Goal: Transaction & Acquisition: Purchase product/service

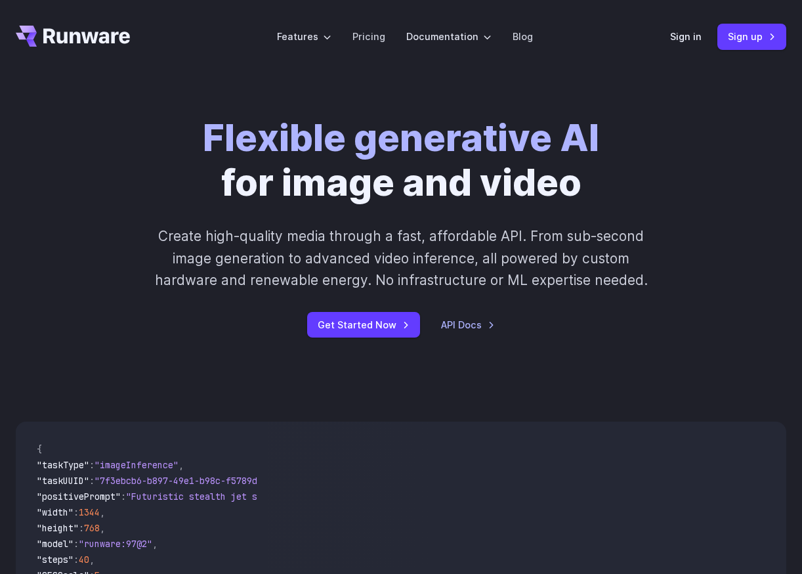
click at [705, 37] on div "Sign in Sign up" at bounding box center [728, 37] width 116 height 26
click at [696, 37] on link "Sign in" at bounding box center [686, 36] width 32 height 15
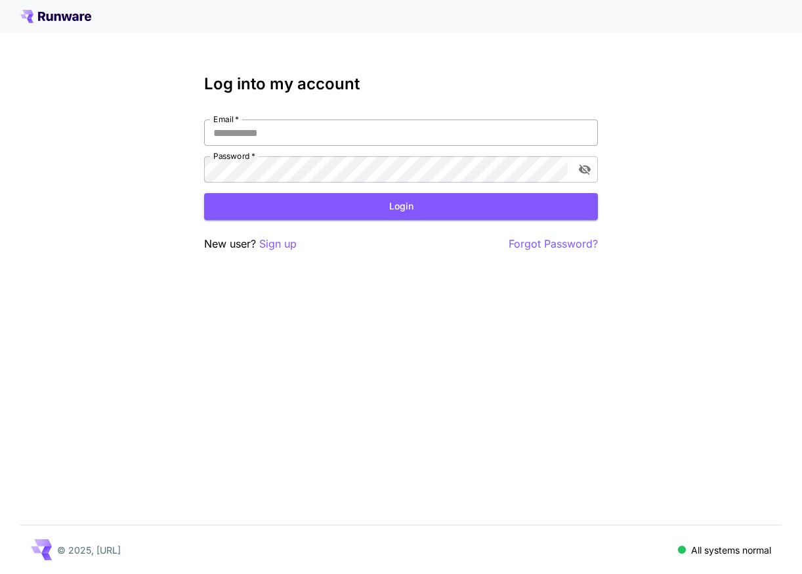
click at [383, 138] on input "Email   *" at bounding box center [401, 132] width 394 height 26
type input "**********"
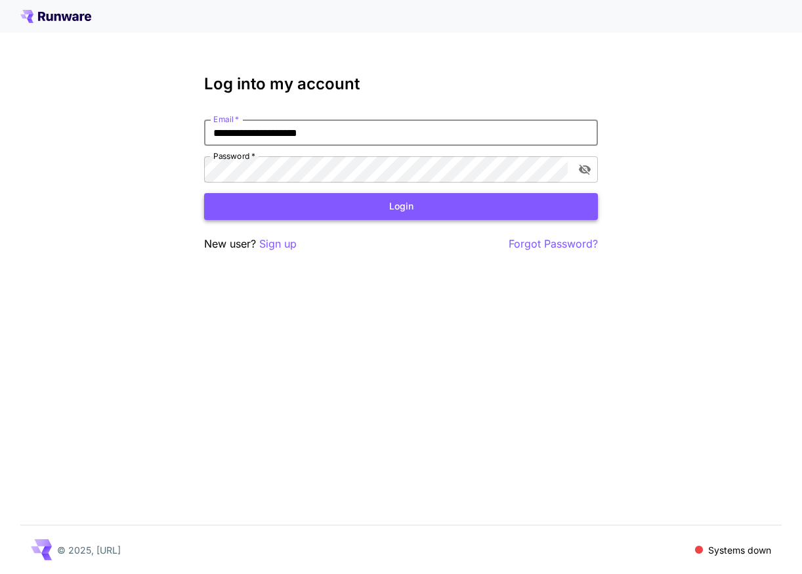
click at [415, 203] on button "Login" at bounding box center [401, 206] width 394 height 27
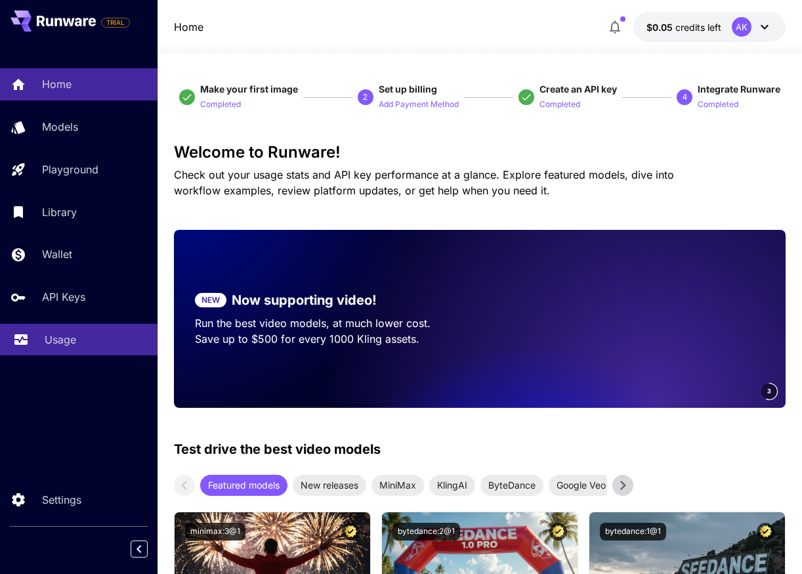
click at [72, 328] on link "Usage" at bounding box center [79, 340] width 158 height 32
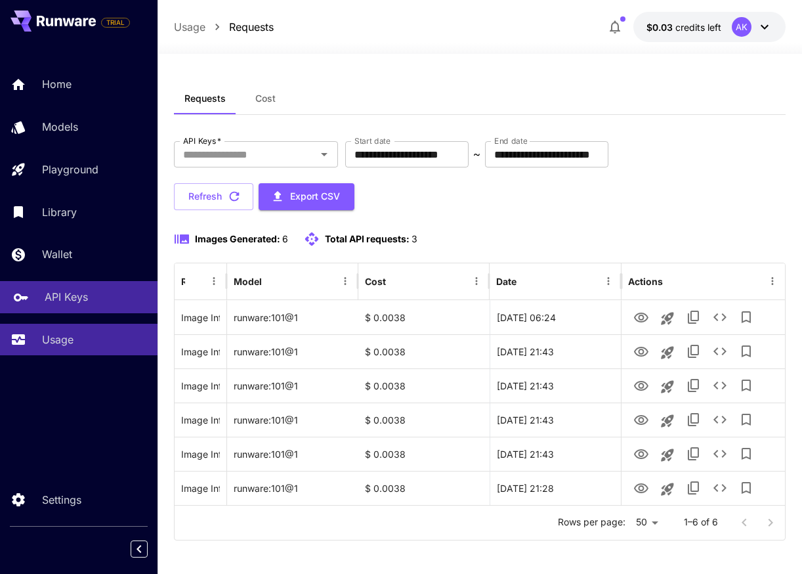
click at [91, 305] on div "API Keys" at bounding box center [96, 297] width 102 height 16
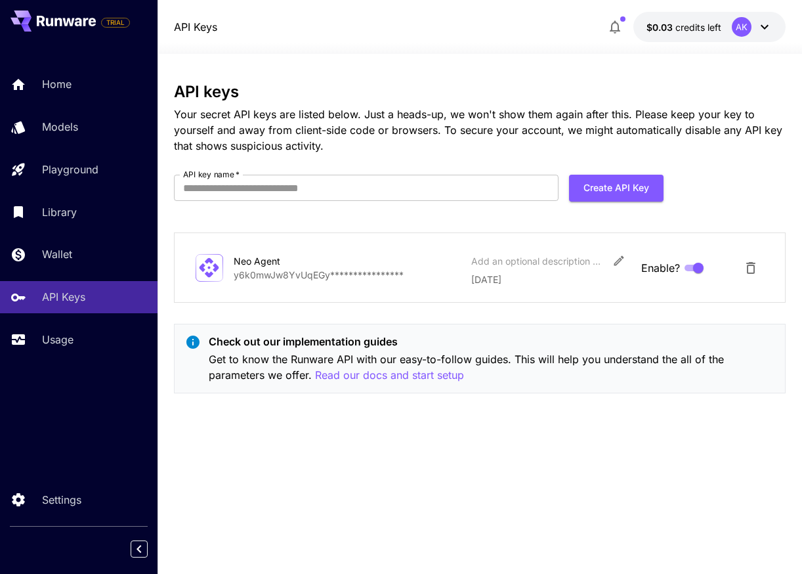
click at [215, 272] on icon at bounding box center [209, 267] width 23 height 23
click at [73, 327] on link "Usage" at bounding box center [79, 340] width 158 height 32
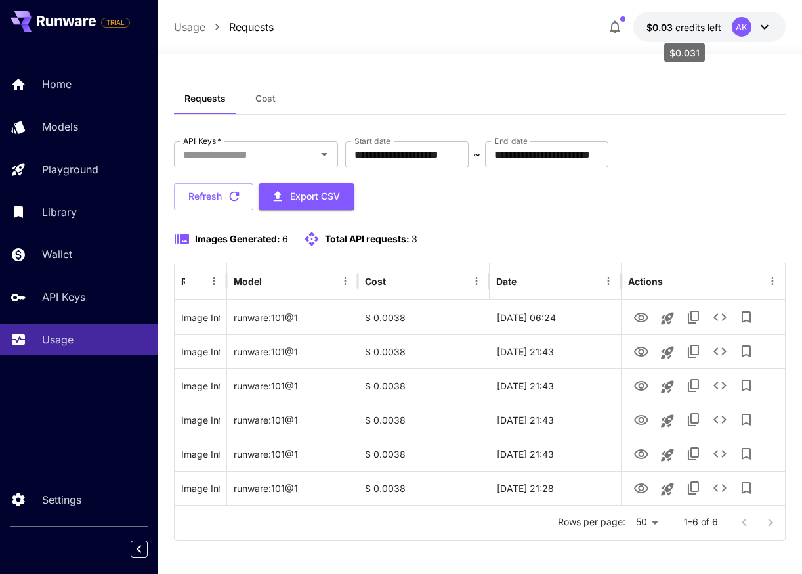
click at [662, 28] on span "$0.03" at bounding box center [660, 27] width 29 height 11
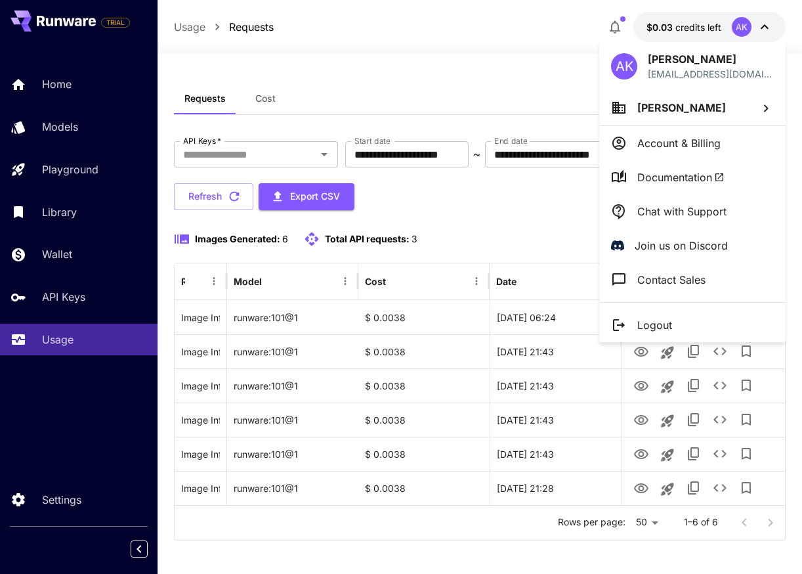
click at [523, 105] on div at bounding box center [401, 287] width 802 height 574
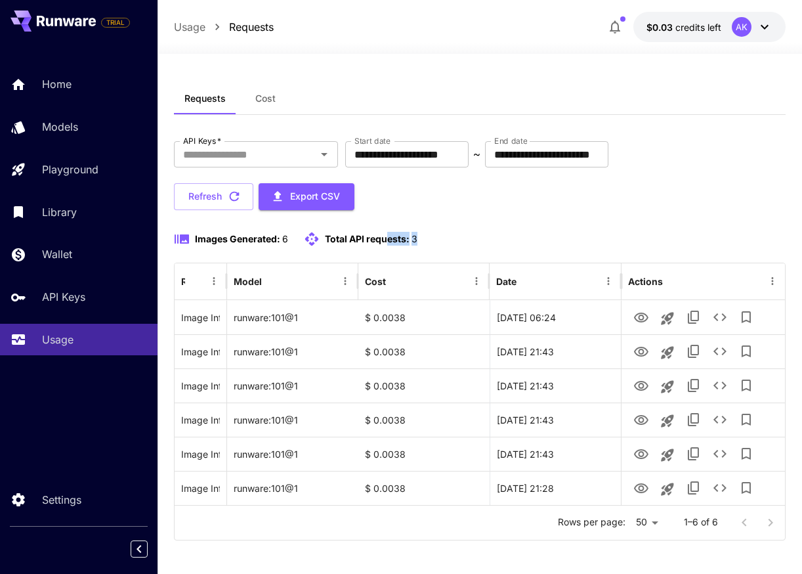
drag, startPoint x: 389, startPoint y: 233, endPoint x: 463, endPoint y: 239, distance: 74.4
click at [463, 239] on div "Images Generated: 6 Total API requests: 3" at bounding box center [480, 239] width 612 height 16
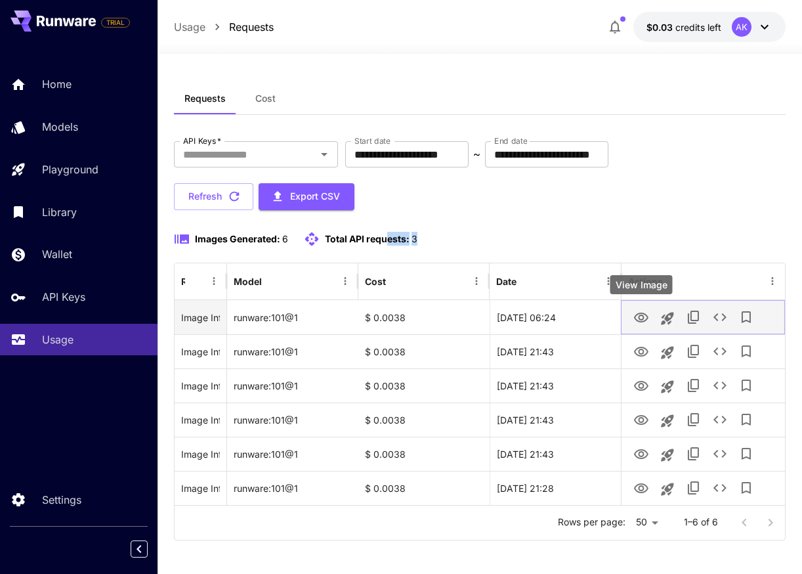
click at [633, 321] on icon "View Image" at bounding box center [641, 318] width 16 height 16
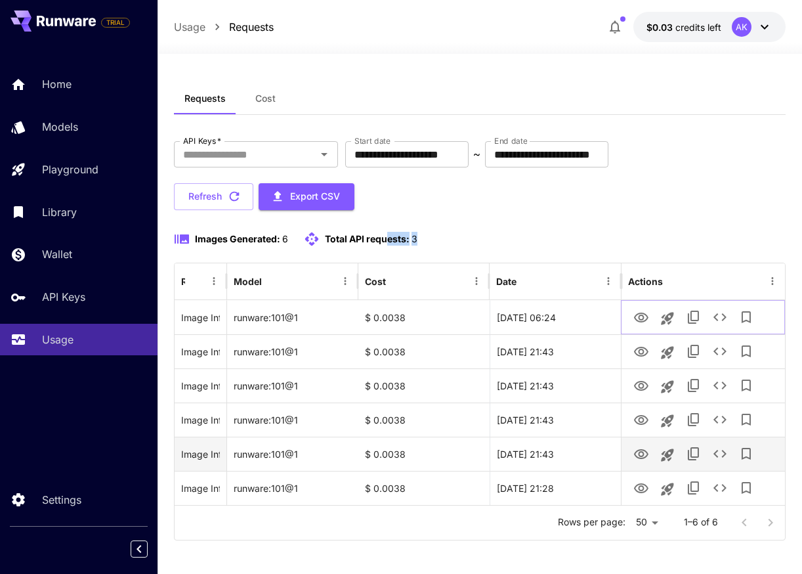
scroll to position [5, 0]
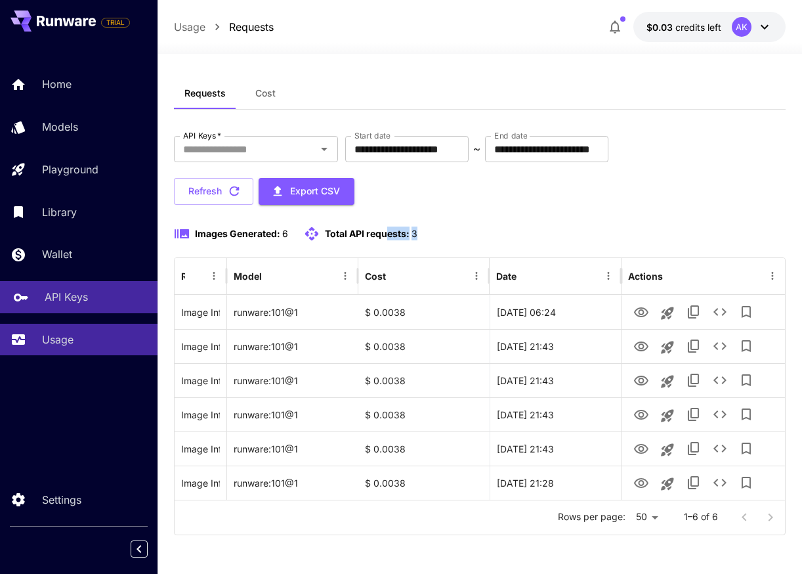
click at [87, 291] on div "API Keys" at bounding box center [96, 297] width 102 height 16
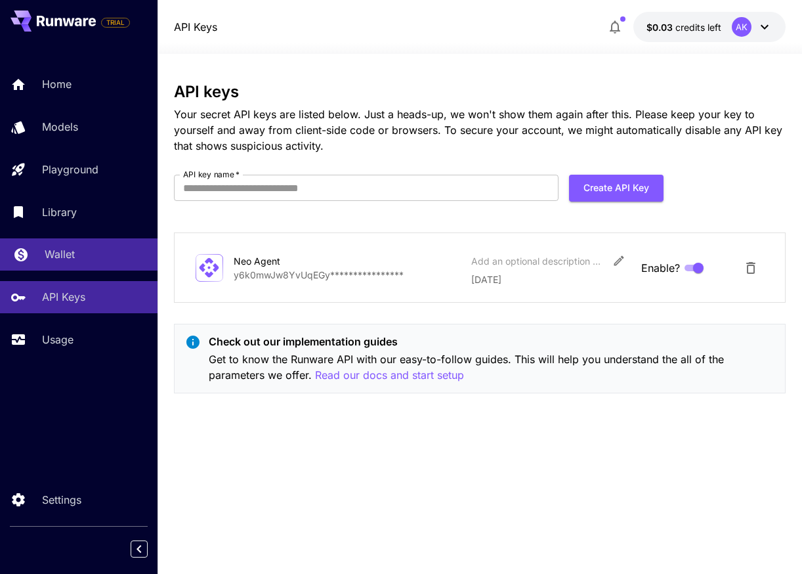
click at [89, 266] on link "Wallet" at bounding box center [79, 254] width 158 height 32
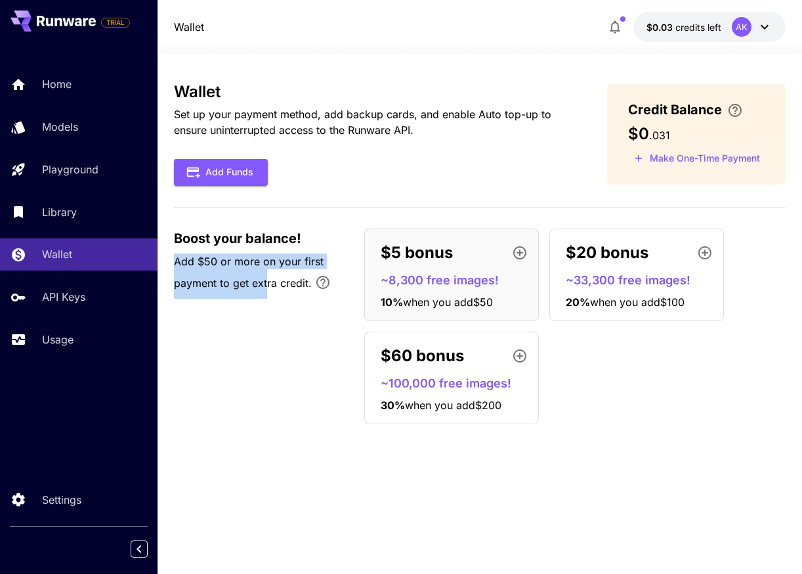
drag, startPoint x: 175, startPoint y: 262, endPoint x: 266, endPoint y: 271, distance: 91.7
click at [266, 272] on p "Add $50 or more on your first payment to get extra credit." at bounding box center [262, 275] width 177 height 45
click at [284, 291] on p "Add $50 or more on your first payment to get extra credit." at bounding box center [262, 275] width 177 height 45
click at [309, 343] on div "Boost your balance! Add $50 or more on your first payment to get extra credit. …" at bounding box center [480, 326] width 612 height 196
click at [478, 297] on span "when you add $50" at bounding box center [448, 301] width 90 height 13
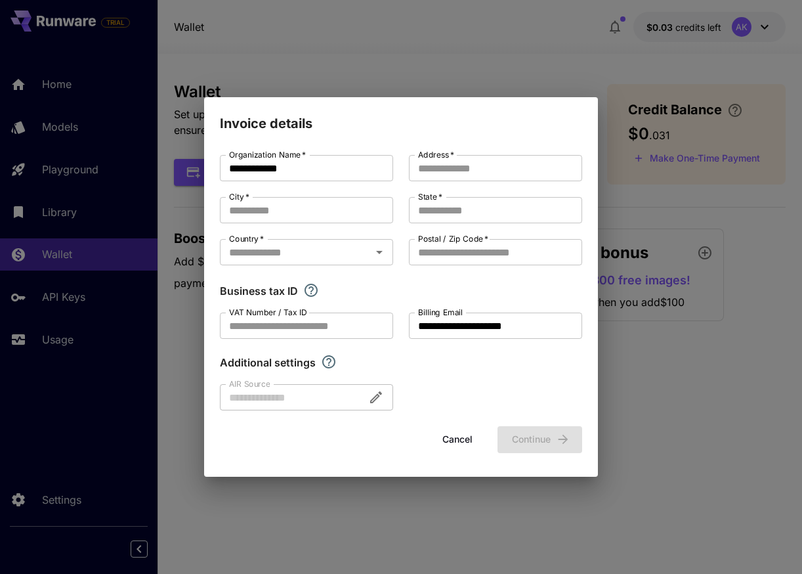
click at [446, 437] on button "Cancel" at bounding box center [457, 439] width 59 height 27
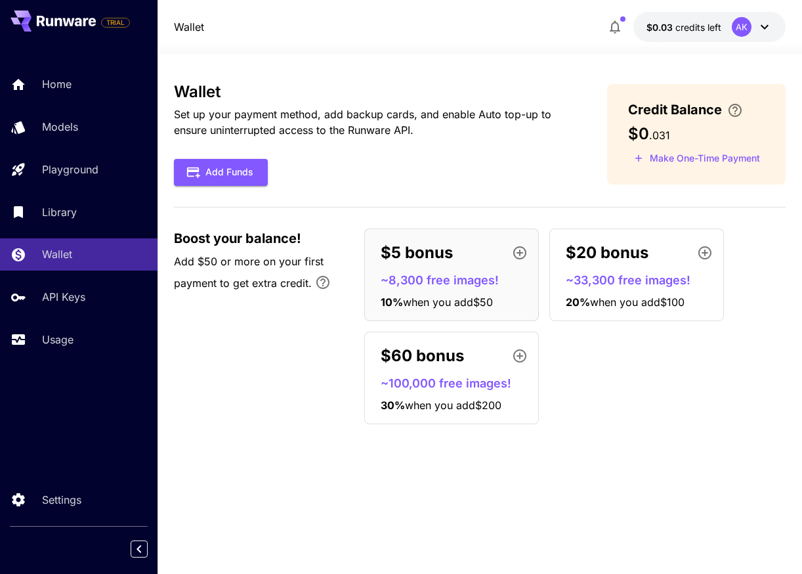
click at [363, 439] on div "Wallet Set up your payment method, add backup cards, and enable Auto top-up to …" at bounding box center [480, 314] width 612 height 462
click at [679, 154] on button "Make One-Time Payment" at bounding box center [697, 158] width 138 height 20
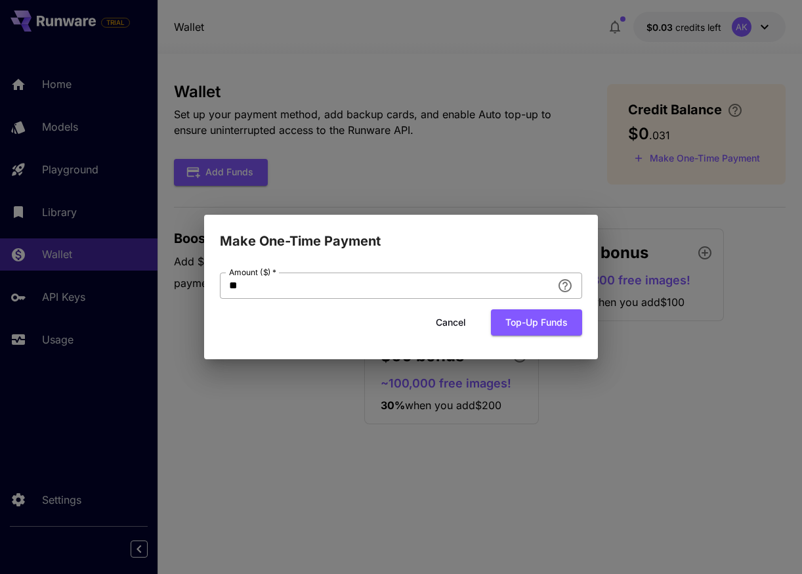
click at [473, 281] on input "**" at bounding box center [386, 285] width 332 height 26
click at [539, 326] on button "Top-up funds" at bounding box center [536, 322] width 91 height 27
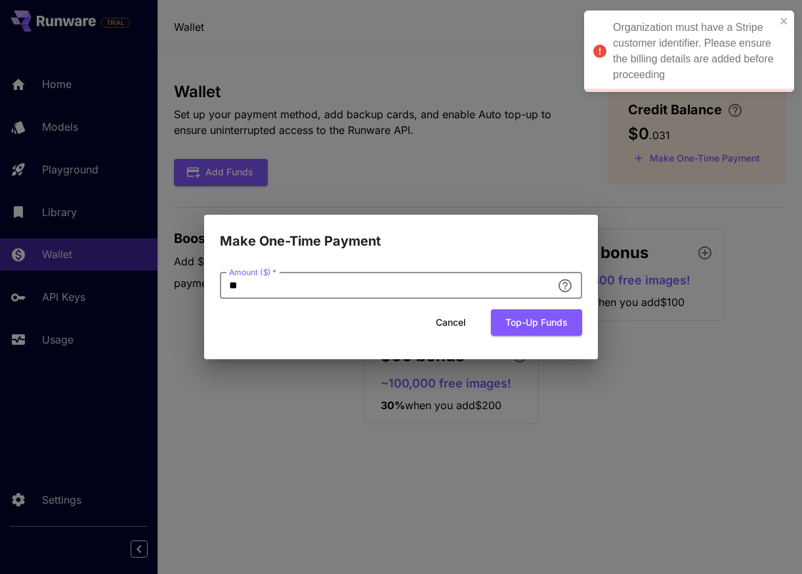
click at [481, 294] on input "**" at bounding box center [386, 285] width 332 height 26
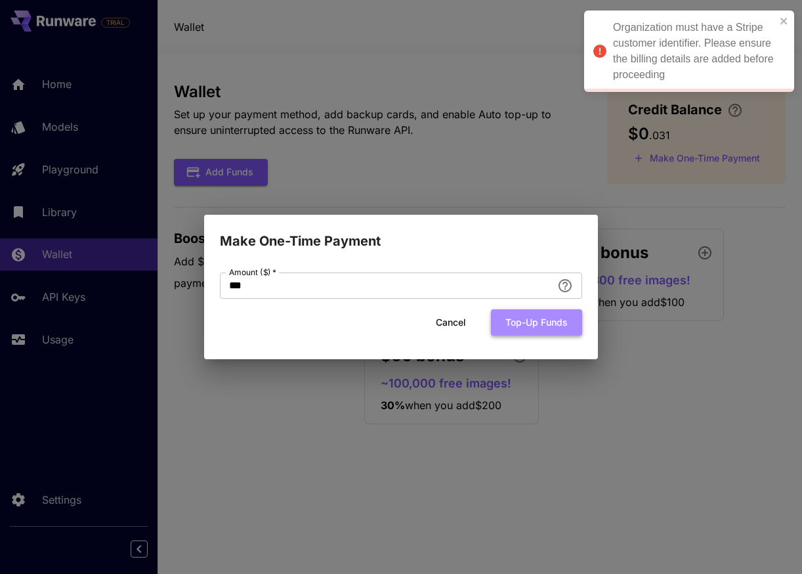
click at [524, 334] on button "Top-up funds" at bounding box center [536, 322] width 91 height 27
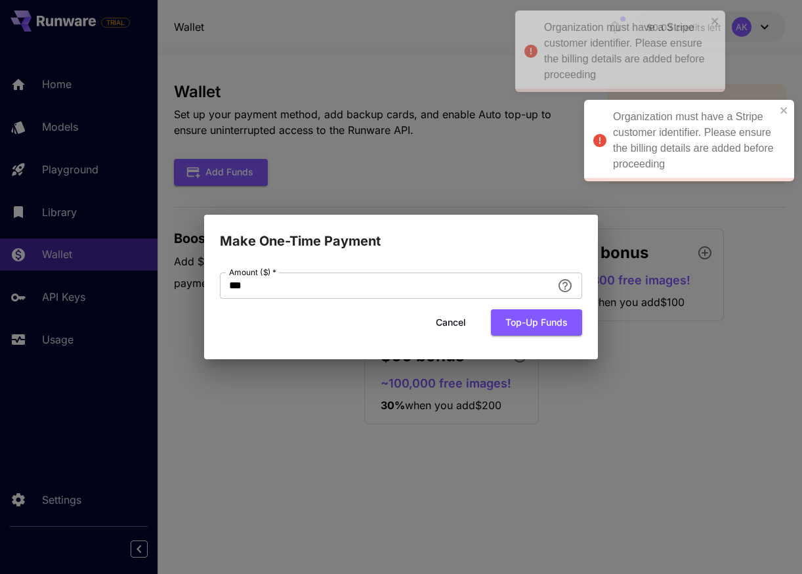
drag, startPoint x: 702, startPoint y: 61, endPoint x: 635, endPoint y: 44, distance: 69.1
click at [634, 43] on div "Organization must have a Stripe customer identifier. Please ensure the billing …" at bounding box center [625, 51] width 163 height 63
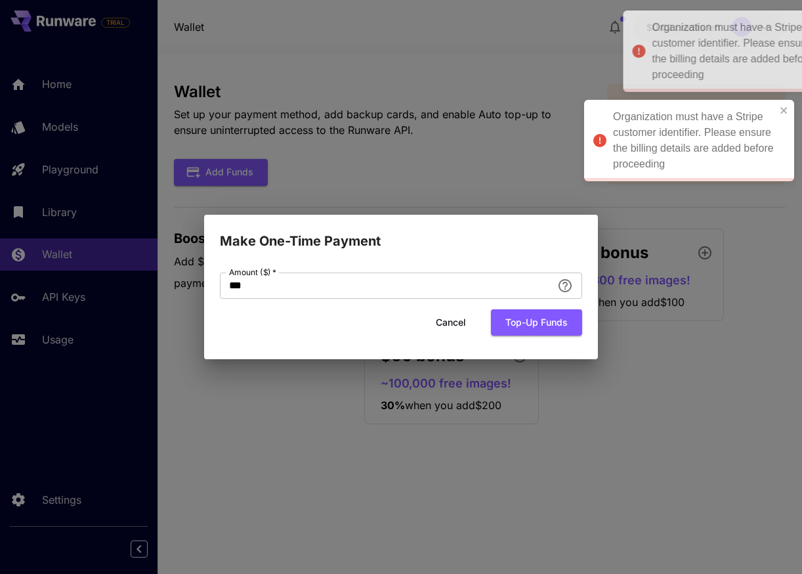
drag, startPoint x: 635, startPoint y: 44, endPoint x: 784, endPoint y: 29, distance: 150.4
click at [782, 30] on div "Organization must have a Stripe customer identifier. Please ensure the billing …" at bounding box center [733, 51] width 163 height 63
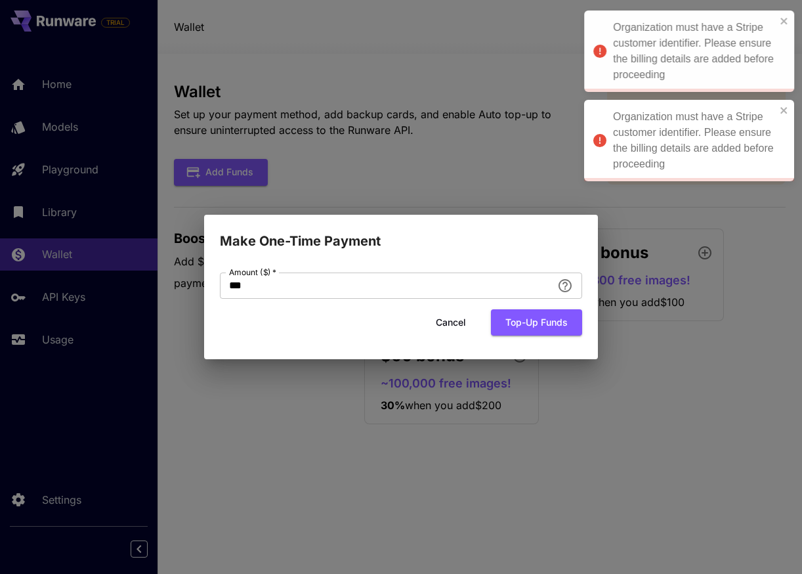
drag, startPoint x: 639, startPoint y: 81, endPoint x: 882, endPoint y: 32, distance: 247.9
click at [801, 32] on html "Organization must have a Stripe customer identifier. Please ensure the billing …" at bounding box center [401, 287] width 802 height 574
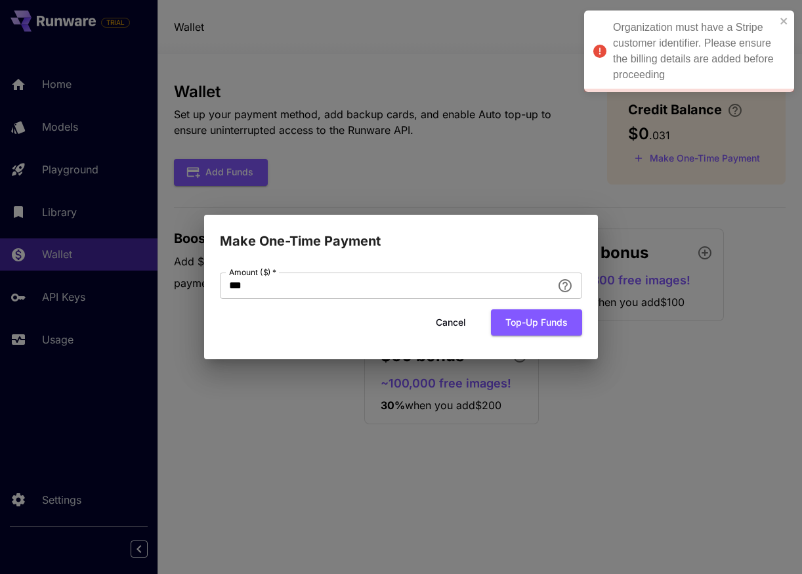
click at [673, 53] on div "Organization must have a Stripe customer identifier. Please ensure the billing …" at bounding box center [694, 51] width 163 height 63
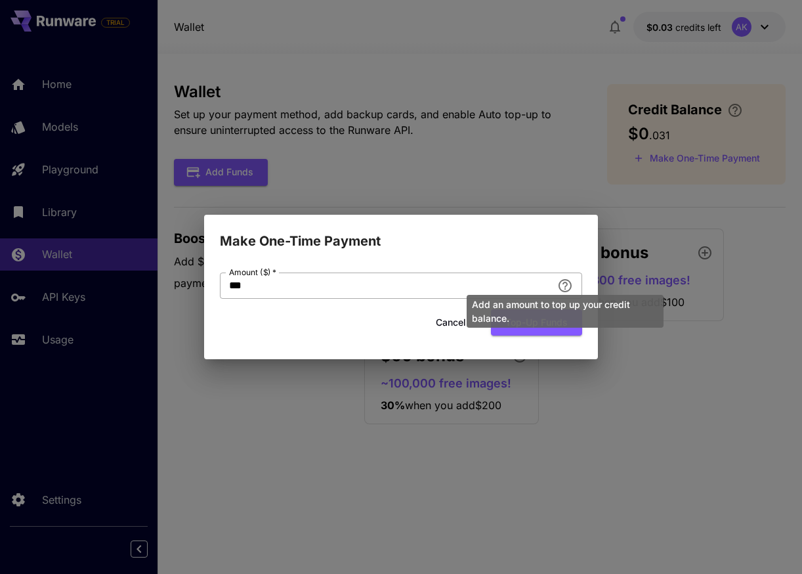
click at [568, 284] on icon "Add an amount to top up your credit balance." at bounding box center [565, 286] width 16 height 16
drag, startPoint x: 517, startPoint y: 318, endPoint x: 470, endPoint y: 303, distance: 49.6
click at [470, 303] on div "Add an amount to top up your credit balance." at bounding box center [565, 311] width 197 height 33
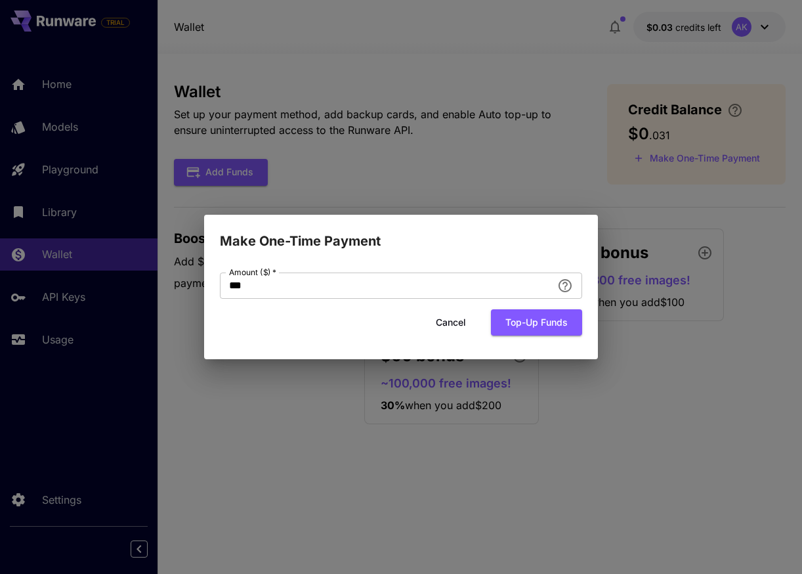
click at [401, 304] on form "Amount ($)   * *** Amount ($)   * Cancel Top-up funds" at bounding box center [401, 304] width 362 height 64
click at [411, 285] on input "***" at bounding box center [386, 285] width 332 height 26
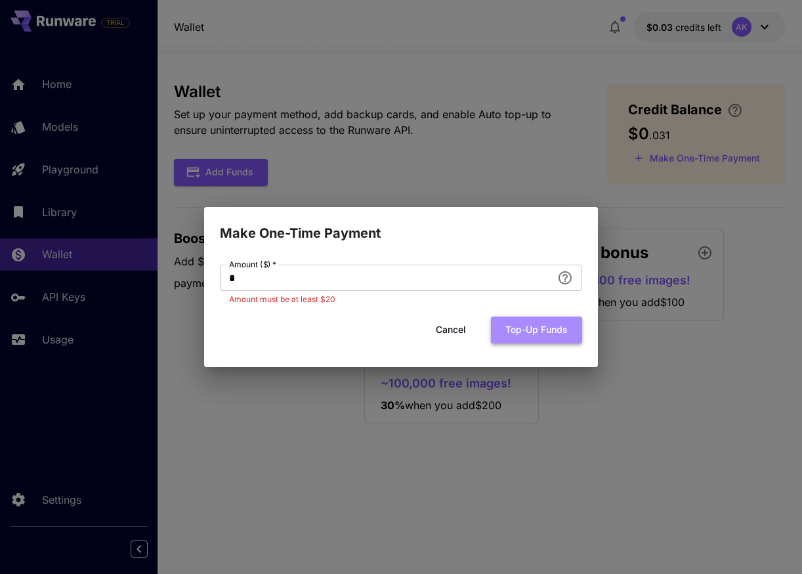
click at [552, 330] on button "Top-up funds" at bounding box center [536, 329] width 91 height 27
click at [515, 331] on button "Top-up funds" at bounding box center [536, 329] width 91 height 27
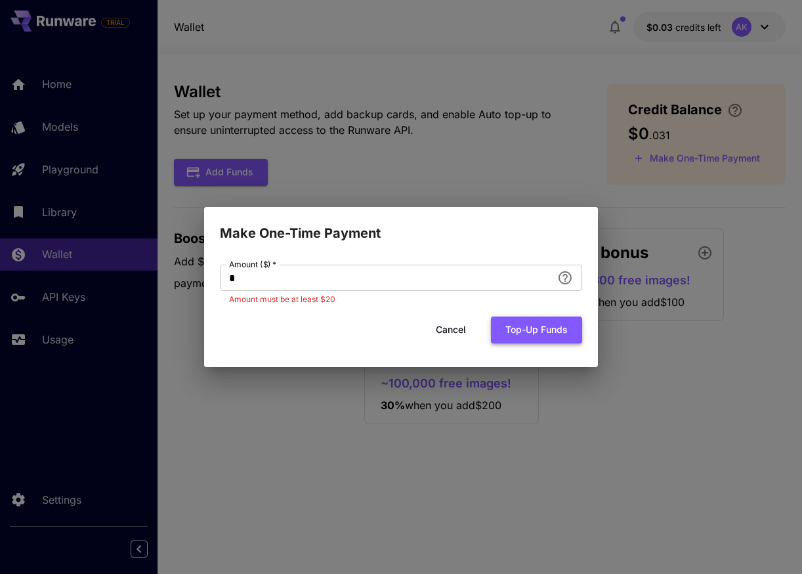
click at [515, 331] on button "Top-up funds" at bounding box center [536, 329] width 91 height 27
click at [417, 278] on input "*" at bounding box center [386, 277] width 332 height 26
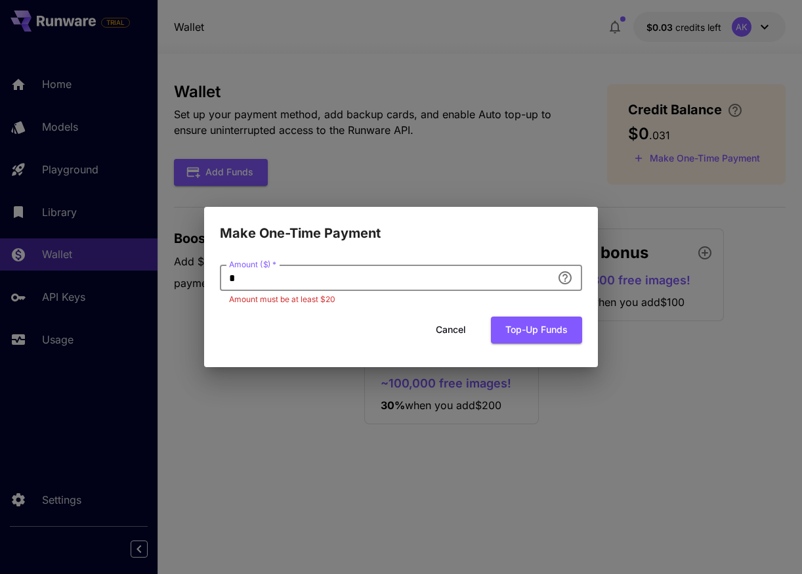
type input "**"
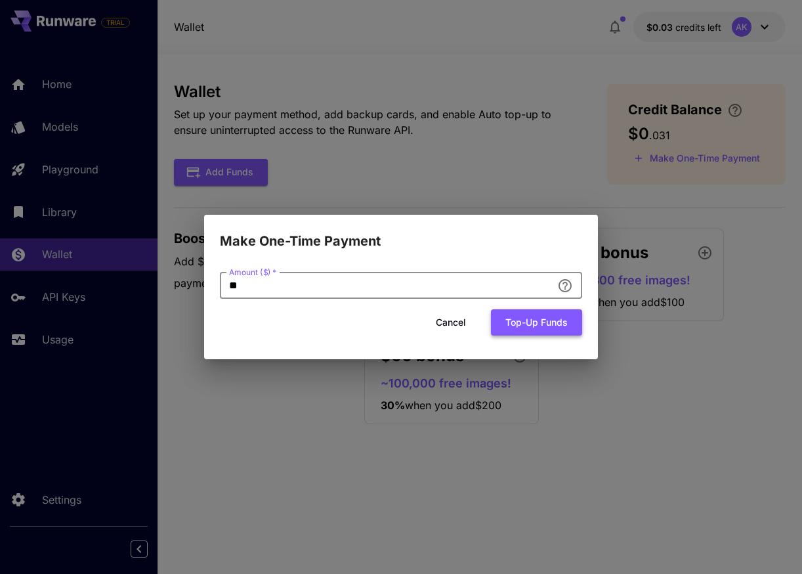
click at [559, 325] on button "Top-up funds" at bounding box center [536, 322] width 91 height 27
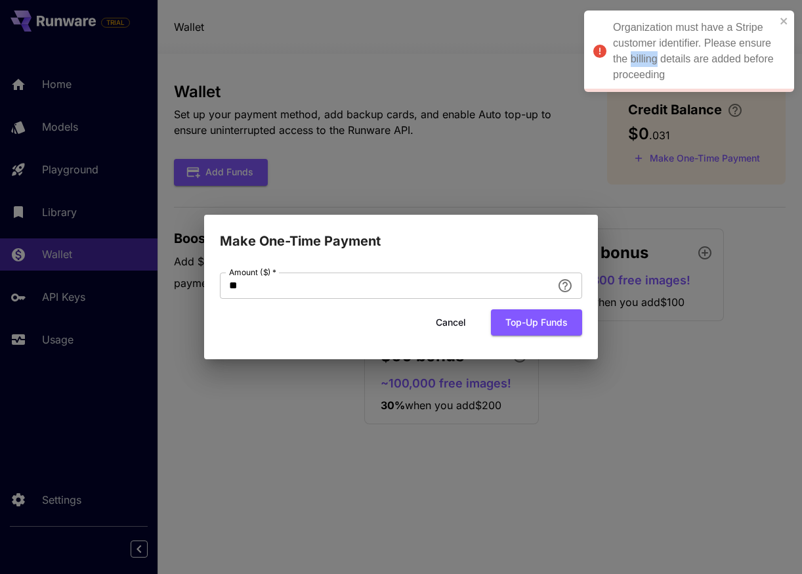
drag, startPoint x: 646, startPoint y: 57, endPoint x: 663, endPoint y: 58, distance: 17.8
click at [663, 58] on div "Organization must have a Stripe customer identifier. Please ensure the billing …" at bounding box center [694, 51] width 163 height 63
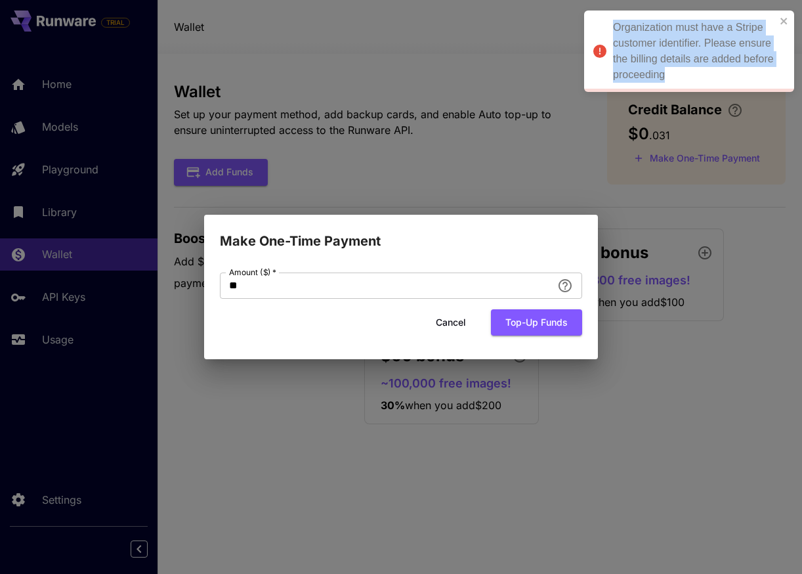
click at [663, 58] on div "Organization must have a Stripe customer identifier. Please ensure the billing …" at bounding box center [694, 51] width 163 height 63
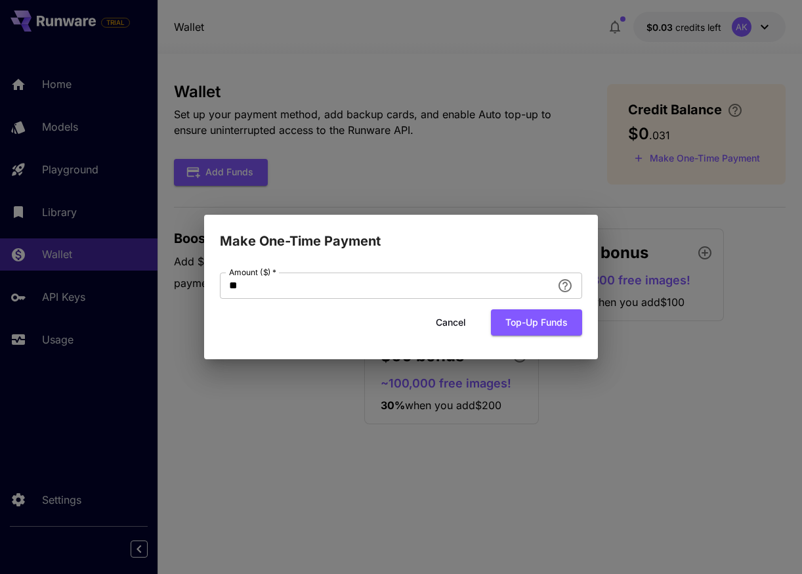
click at [663, 58] on body "Organization must have a Stripe customer identifier. Please ensure the billing …" at bounding box center [401, 287] width 802 height 574
click at [529, 318] on button "Top-up funds" at bounding box center [536, 322] width 91 height 27
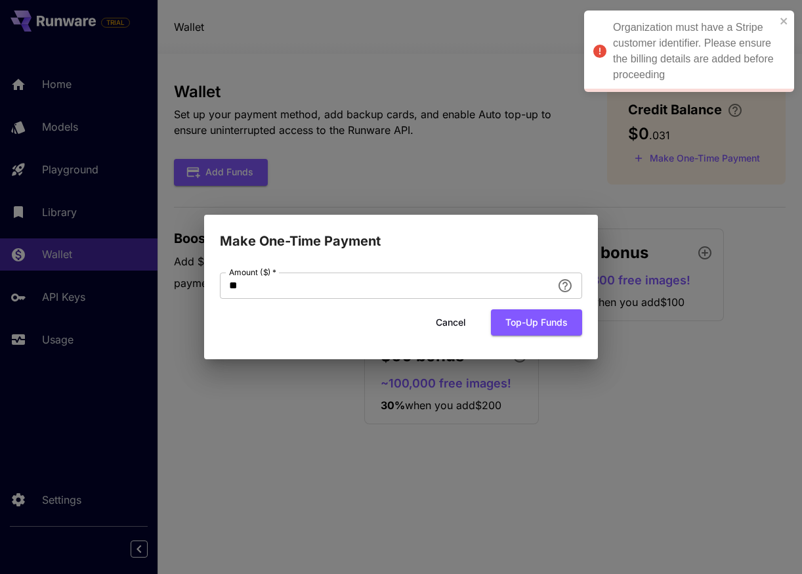
click at [669, 75] on div "Organization must have a Stripe customer identifier. Please ensure the billing …" at bounding box center [694, 51] width 163 height 63
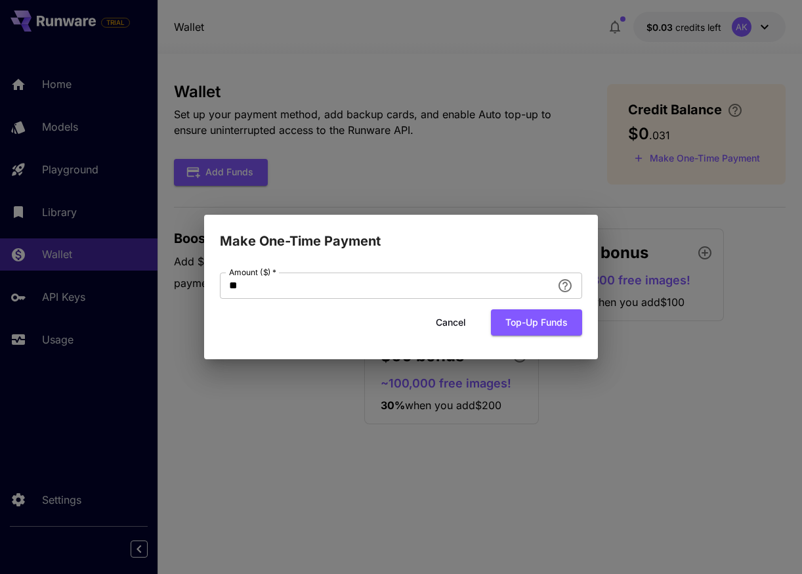
click at [669, 75] on body "Organization must have a Stripe customer identifier. Please ensure the billing …" at bounding box center [401, 287] width 802 height 574
click at [669, 75] on div "Make One-Time Payment Amount ($)   * ** Amount ($)   * Cancel Top-up funds" at bounding box center [401, 287] width 802 height 574
click at [532, 339] on div "Amount ($)   * ** Amount ($)   * Cancel Top-up funds" at bounding box center [401, 309] width 362 height 74
click at [532, 328] on button "Top-up funds" at bounding box center [536, 322] width 91 height 27
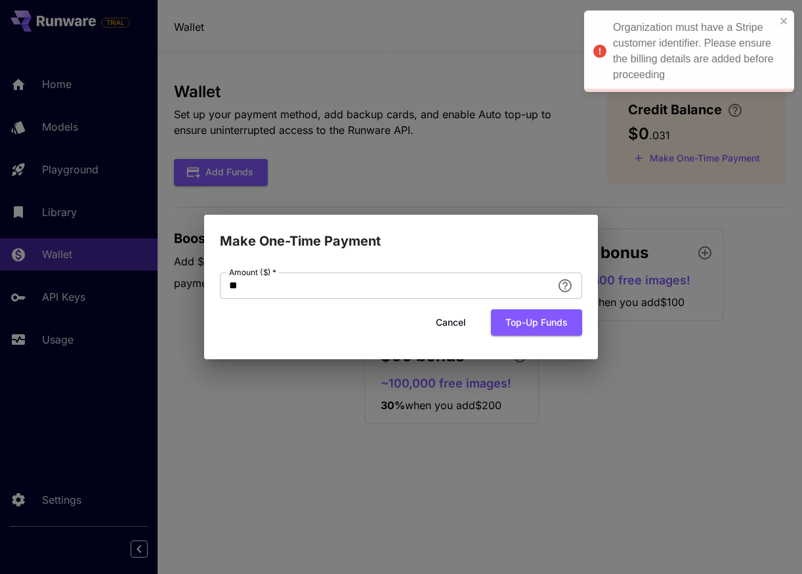
click at [659, 46] on div "Organization must have a Stripe customer identifier. Please ensure the billing …" at bounding box center [694, 51] width 163 height 63
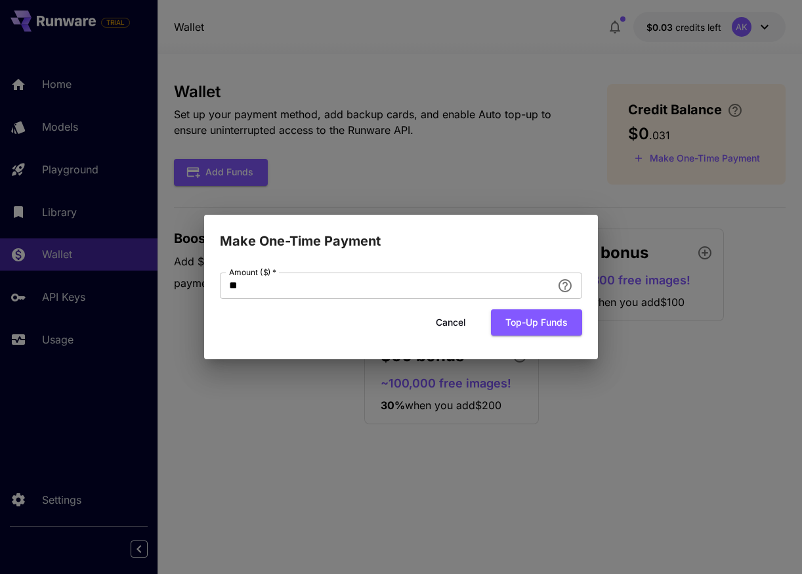
click at [519, 339] on div "Amount ($)   * ** Amount ($)   * Cancel Top-up funds" at bounding box center [401, 309] width 362 height 74
click at [522, 328] on button "Top-up funds" at bounding box center [536, 322] width 91 height 27
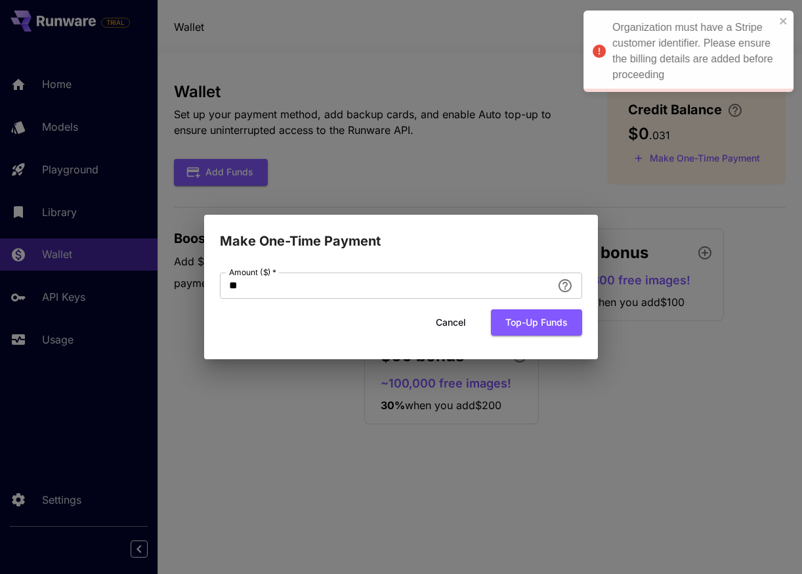
click at [660, 74] on div "Organization must have a Stripe customer identifier. Please ensure the billing …" at bounding box center [693, 51] width 163 height 63
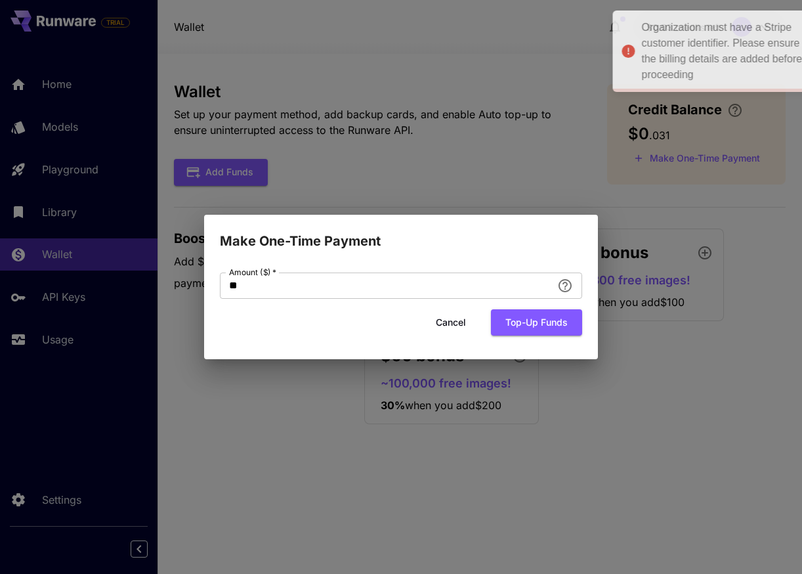
drag, startPoint x: 679, startPoint y: 72, endPoint x: 705, endPoint y: 76, distance: 27.2
click at [705, 76] on div "Organization must have a Stripe customer identifier. Please ensure the billing …" at bounding box center [722, 51] width 163 height 63
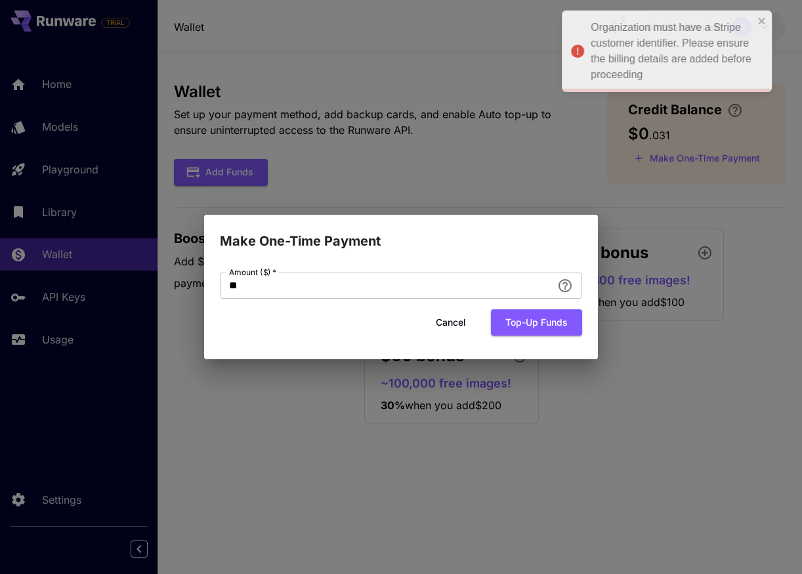
drag, startPoint x: 663, startPoint y: 74, endPoint x: 641, endPoint y: 70, distance: 22.7
click at [641, 70] on div "Organization must have a Stripe customer identifier. Please ensure the billing …" at bounding box center [672, 51] width 163 height 63
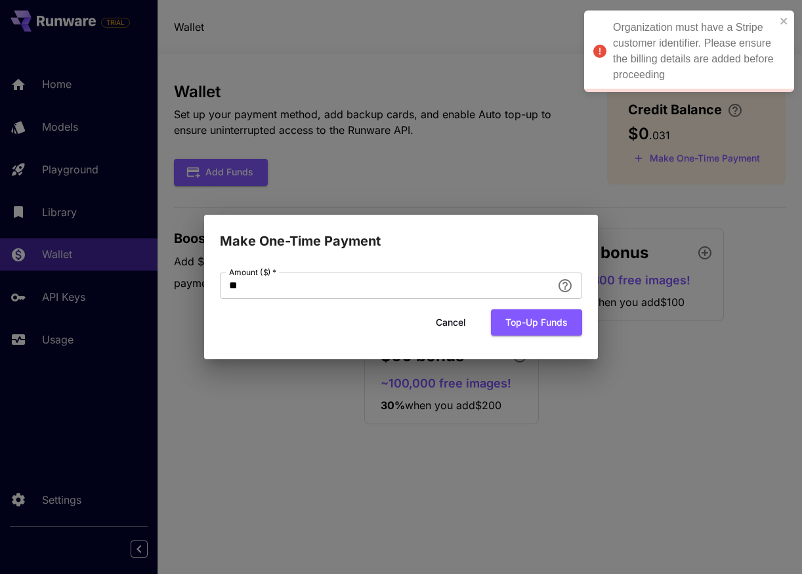
click at [641, 70] on div "Organization must have a Stripe customer identifier. Please ensure the billing …" at bounding box center [694, 51] width 163 height 63
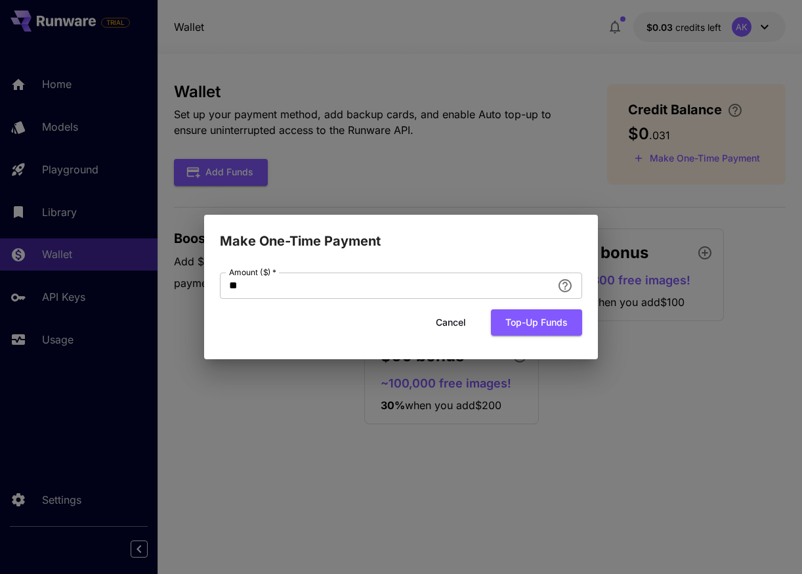
click at [641, 71] on body "Organization must have a Stripe customer identifier. Please ensure the billing …" at bounding box center [401, 287] width 802 height 574
click at [535, 322] on button "Top-up funds" at bounding box center [536, 322] width 91 height 27
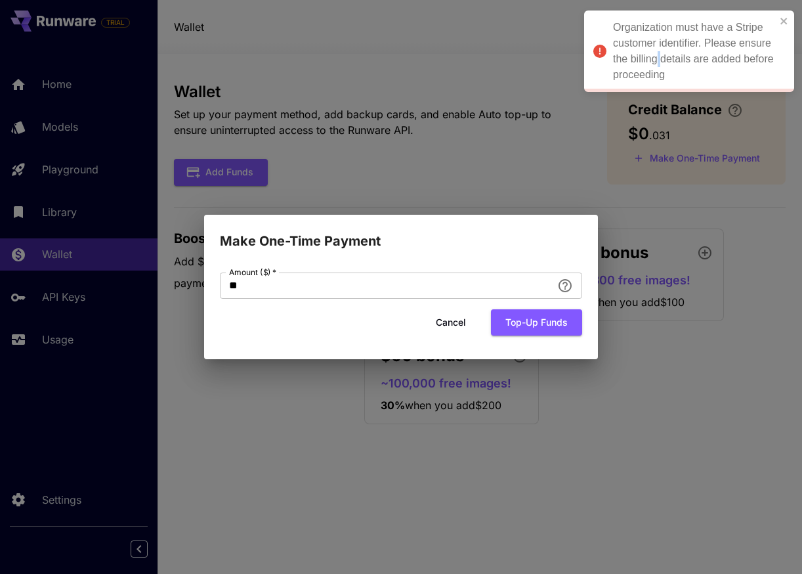
copy div
click at [658, 58] on div "Organization must have a Stripe customer identifier. Please ensure the billing …" at bounding box center [693, 51] width 163 height 63
click at [658, 58] on div "Organization must have a Stripe customer identifier. Please ensure the billing …" at bounding box center [694, 51] width 163 height 63
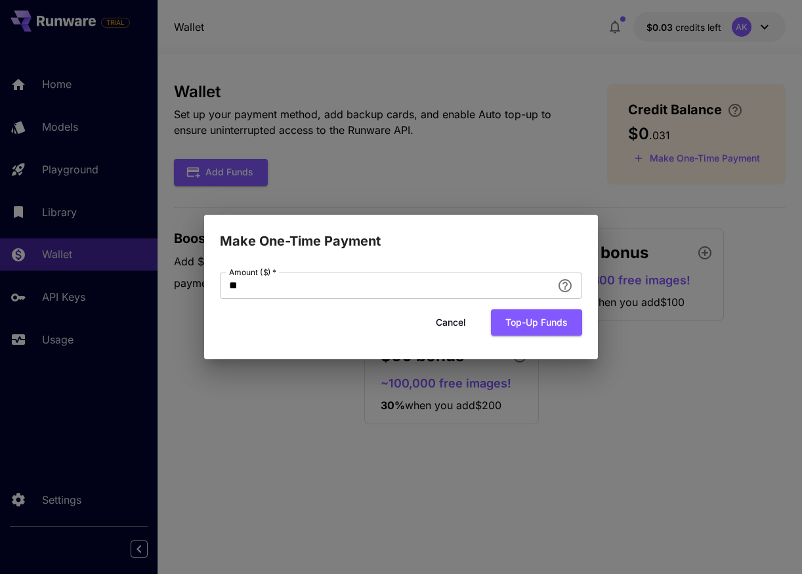
click at [658, 58] on body "Organization must have a Stripe customer identifier. Please ensure the billing …" at bounding box center [401, 287] width 802 height 574
click at [539, 329] on button "Top-up funds" at bounding box center [536, 322] width 91 height 27
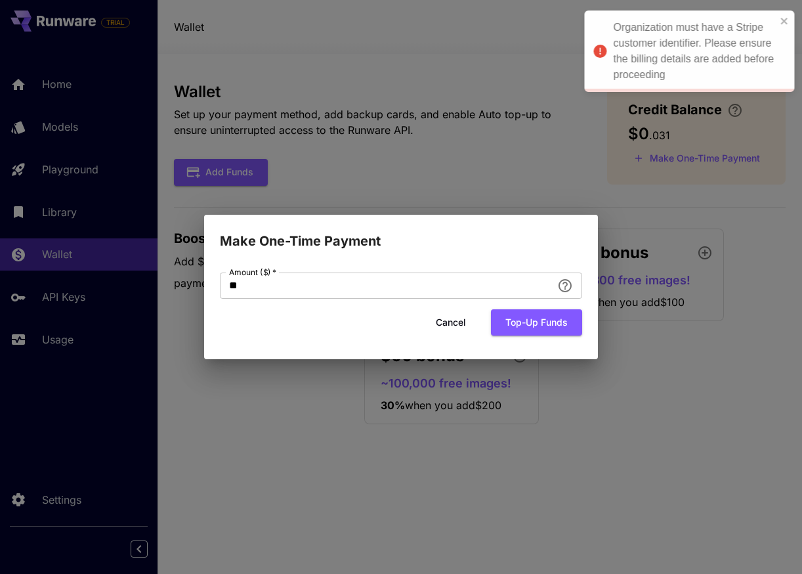
click at [683, 81] on div "Organization must have a Stripe customer identifier. Please ensure the billing …" at bounding box center [694, 51] width 163 height 63
click at [681, 68] on div "Organization must have a Stripe customer identifier. Please ensure the billing …" at bounding box center [694, 51] width 163 height 63
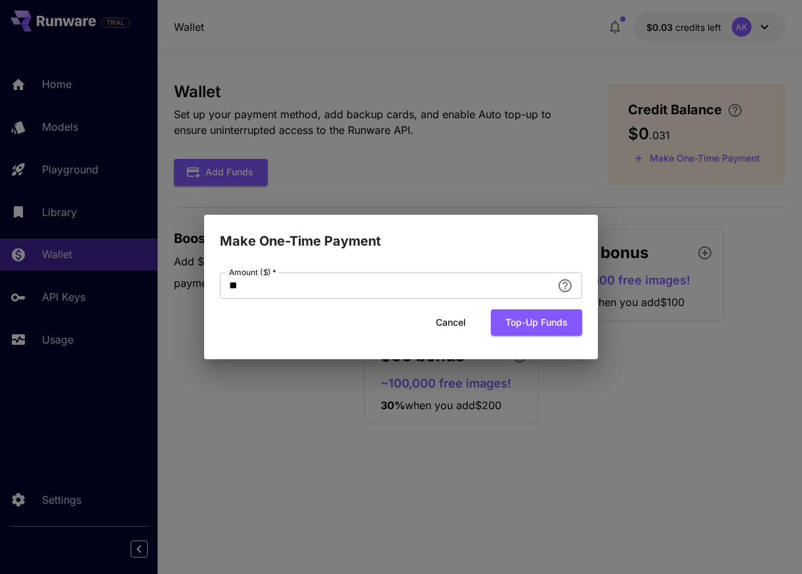
click at [681, 68] on body "Organization must have a Stripe customer identifier. Please ensure the billing …" at bounding box center [401, 287] width 802 height 574
click at [536, 314] on button "Top-up funds" at bounding box center [536, 322] width 91 height 27
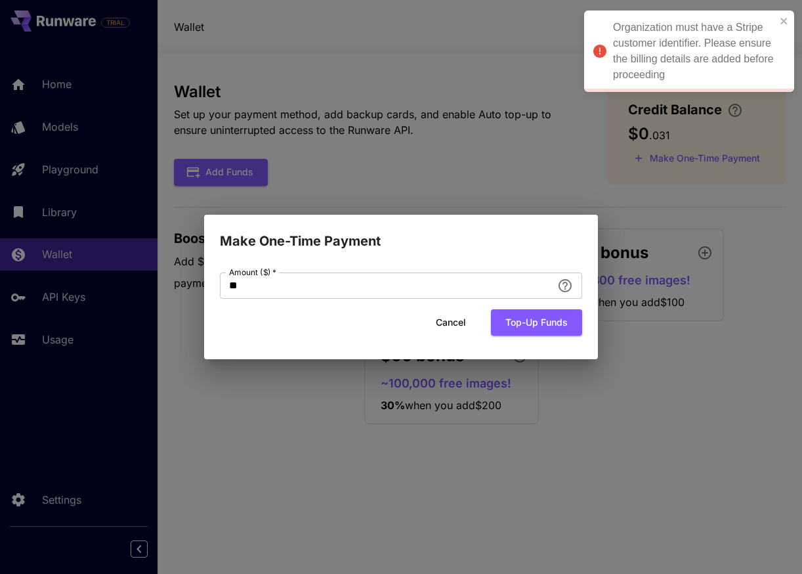
click at [683, 29] on div "Organization must have a Stripe customer identifier. Please ensure the billing …" at bounding box center [694, 51] width 163 height 63
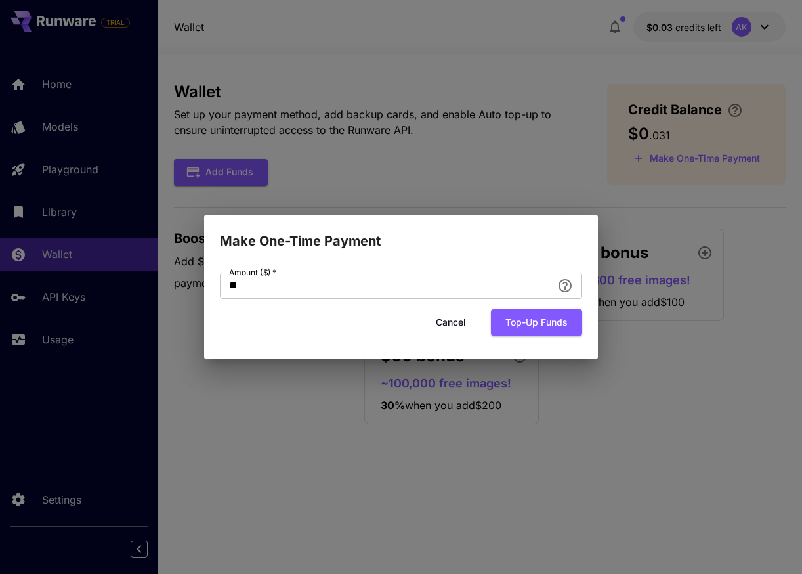
click at [683, 29] on body "Organization must have a Stripe customer identifier. Please ensure the billing …" at bounding box center [401, 287] width 802 height 574
click at [536, 312] on button "Top-up funds" at bounding box center [536, 322] width 91 height 27
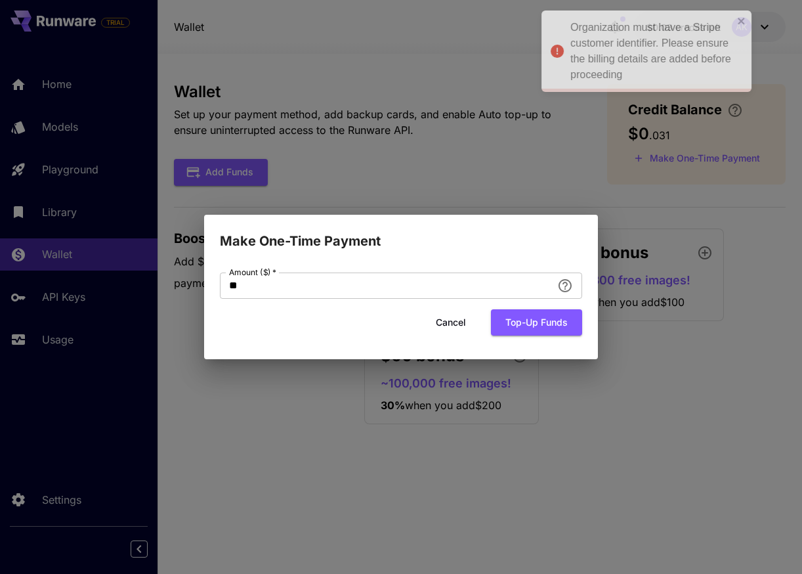
drag, startPoint x: 662, startPoint y: 76, endPoint x: 621, endPoint y: 46, distance: 51.2
click at [621, 45] on div "Organization must have a Stripe customer identifier. Please ensure the billing …" at bounding box center [651, 51] width 163 height 63
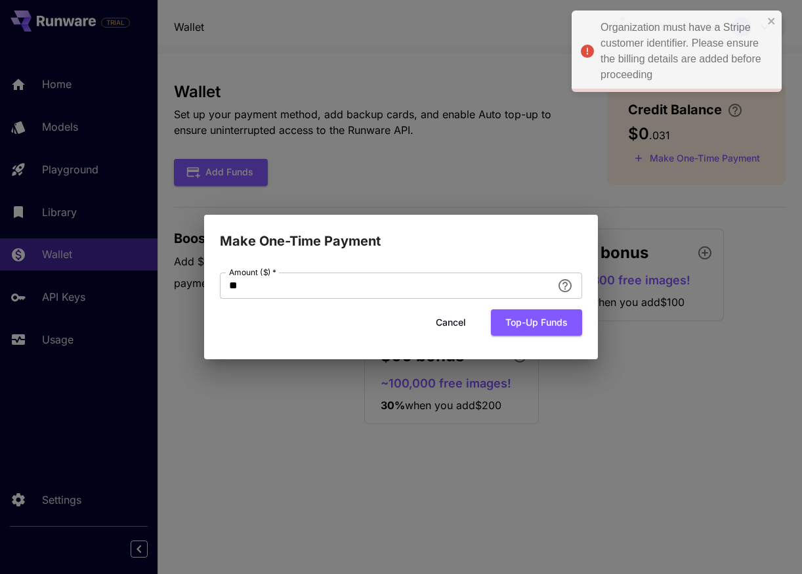
drag, startPoint x: 647, startPoint y: 74, endPoint x: 635, endPoint y: 39, distance: 37.6
click at [635, 37] on div "Organization must have a Stripe customer identifier. Please ensure the billing …" at bounding box center [681, 51] width 163 height 63
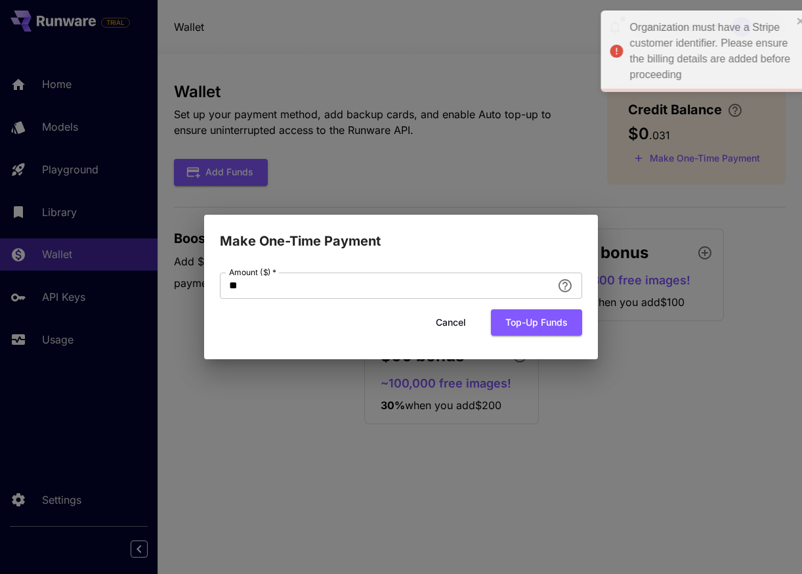
drag, startPoint x: 615, startPoint y: 27, endPoint x: 633, endPoint y: 47, distance: 27.0
click at [633, 47] on div "Organization must have a Stripe customer identifier. Please ensure the billing …" at bounding box center [710, 51] width 163 height 63
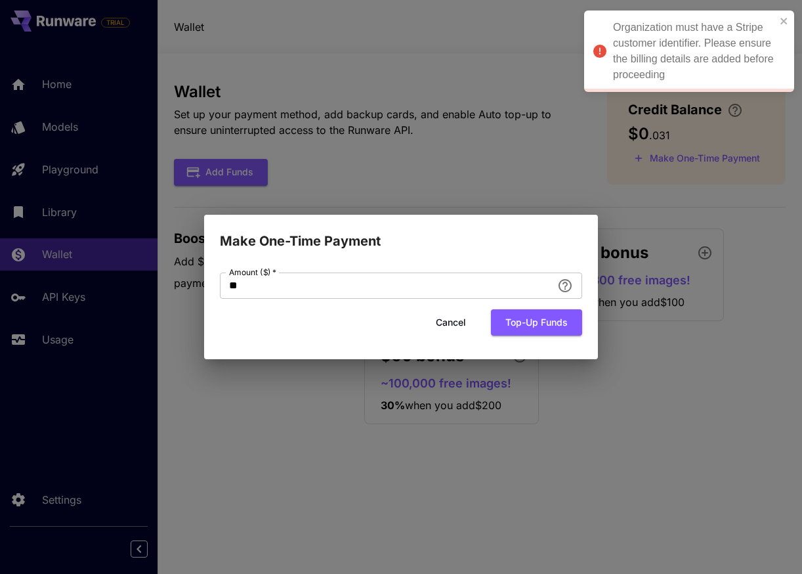
click at [686, 26] on div "Organization must have a Stripe customer identifier. Please ensure the billing …" at bounding box center [694, 51] width 163 height 63
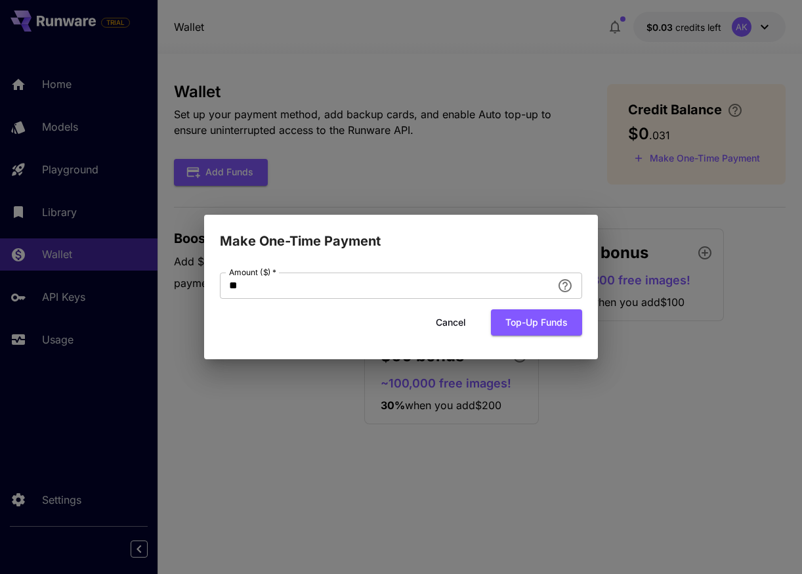
click at [548, 164] on div "Make One-Time Payment Amount ($)   * ** Amount ($)   * Cancel Top-up funds" at bounding box center [401, 287] width 802 height 574
drag, startPoint x: 238, startPoint y: 245, endPoint x: 358, endPoint y: 245, distance: 120.1
click at [358, 244] on h2 "Make One-Time Payment" at bounding box center [401, 233] width 394 height 37
click at [365, 293] on input "**" at bounding box center [386, 285] width 332 height 26
click at [460, 324] on button "Cancel" at bounding box center [450, 322] width 59 height 27
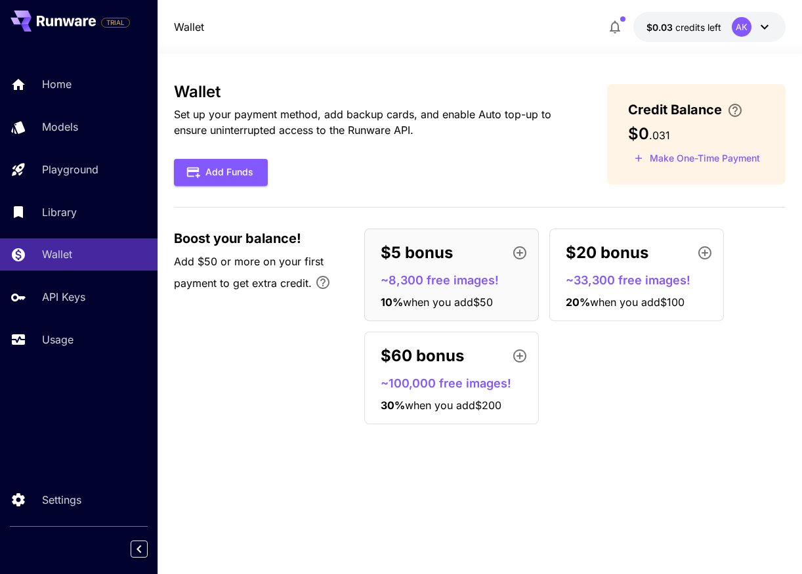
click at [474, 139] on div "Wallet Set up your payment method, add backup cards, and enable Auto top-up to …" at bounding box center [370, 134] width 392 height 103
click at [67, 228] on link "Library" at bounding box center [79, 212] width 158 height 32
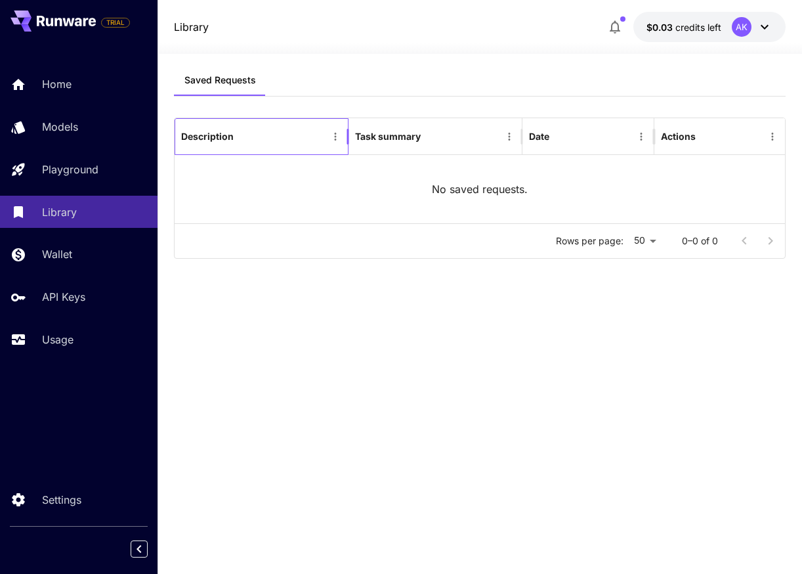
click at [282, 119] on div "Description" at bounding box center [253, 136] width 145 height 36
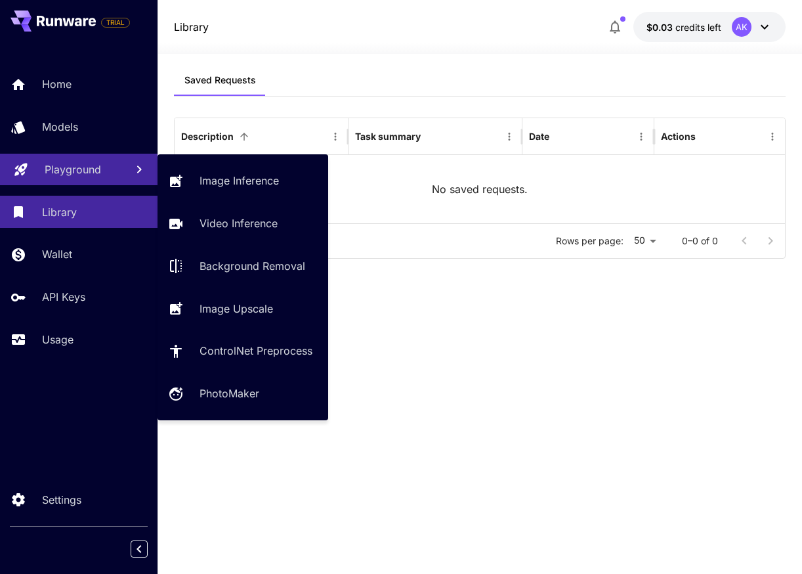
click at [106, 167] on div "Playground" at bounding box center [80, 169] width 71 height 16
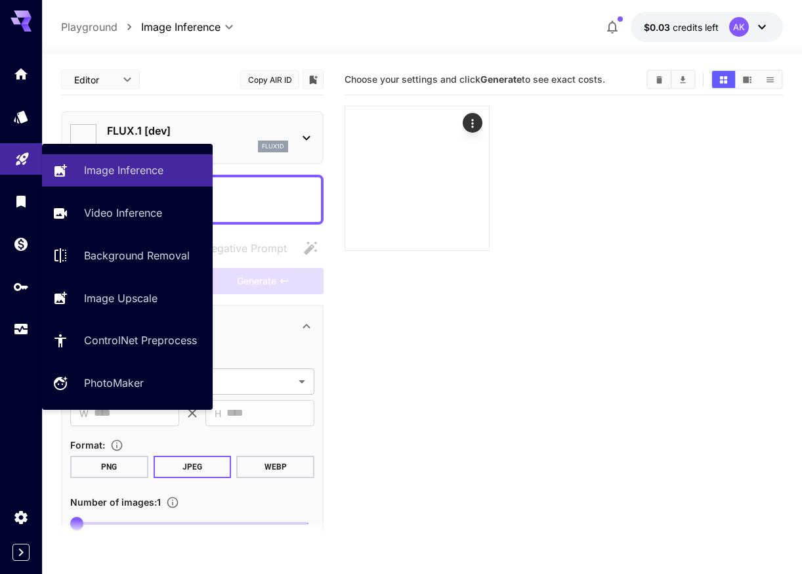
type input "**********"
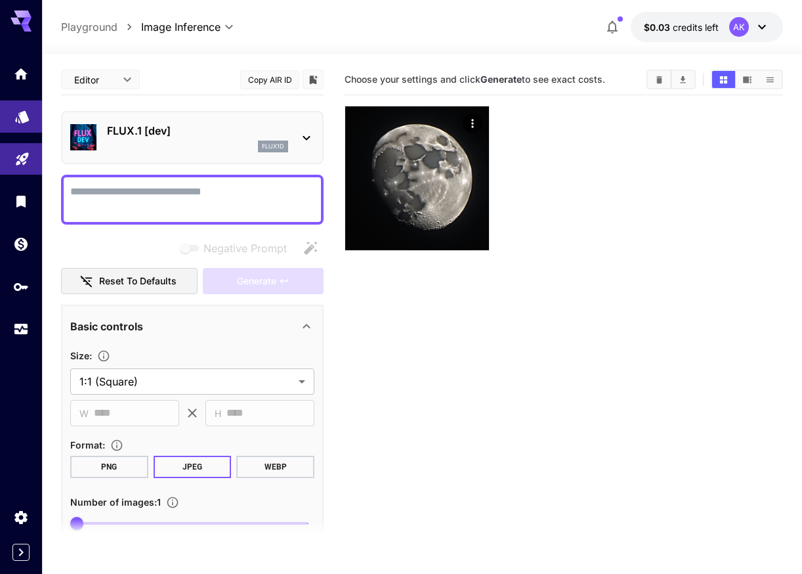
click at [9, 112] on link at bounding box center [21, 116] width 42 height 32
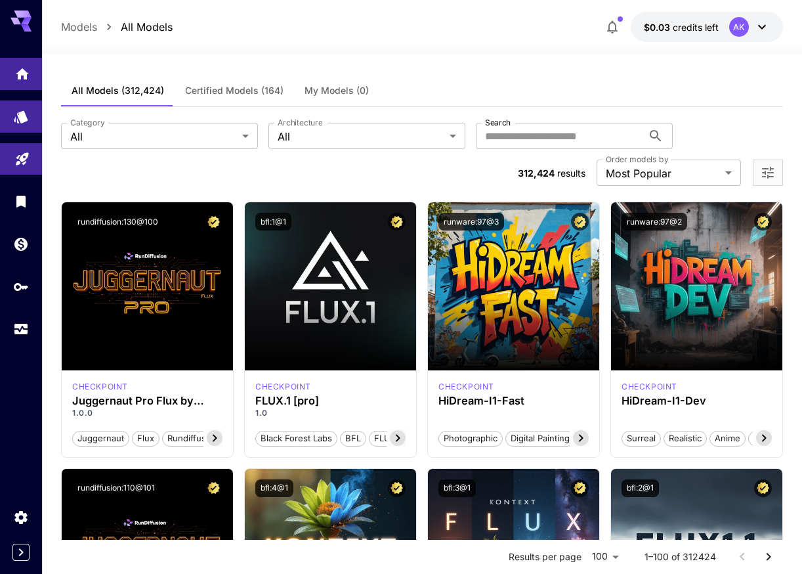
click at [30, 74] on link at bounding box center [21, 74] width 42 height 32
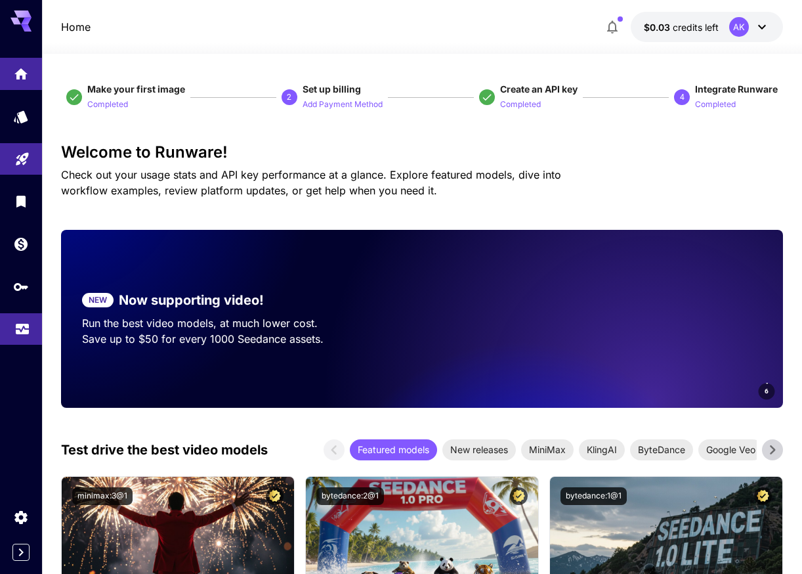
click at [25, 327] on icon "Usage" at bounding box center [22, 325] width 16 height 16
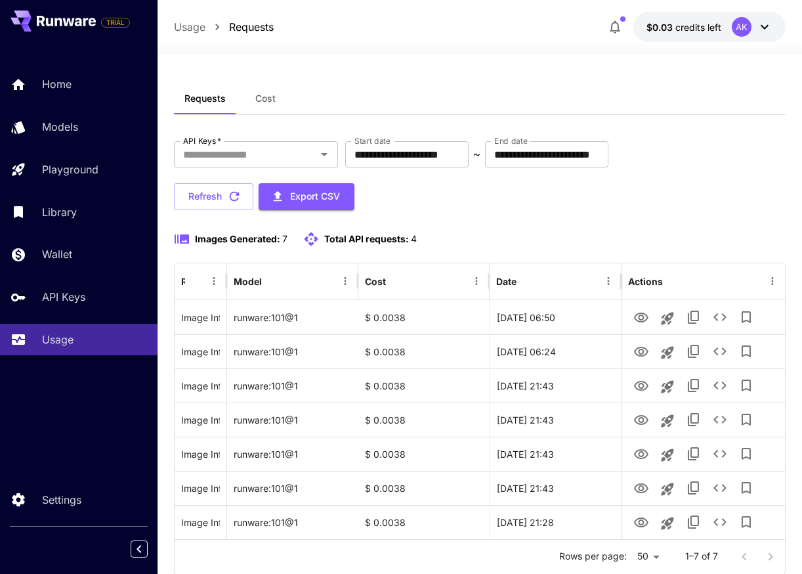
click at [731, 84] on div "Requests Cost" at bounding box center [480, 99] width 612 height 32
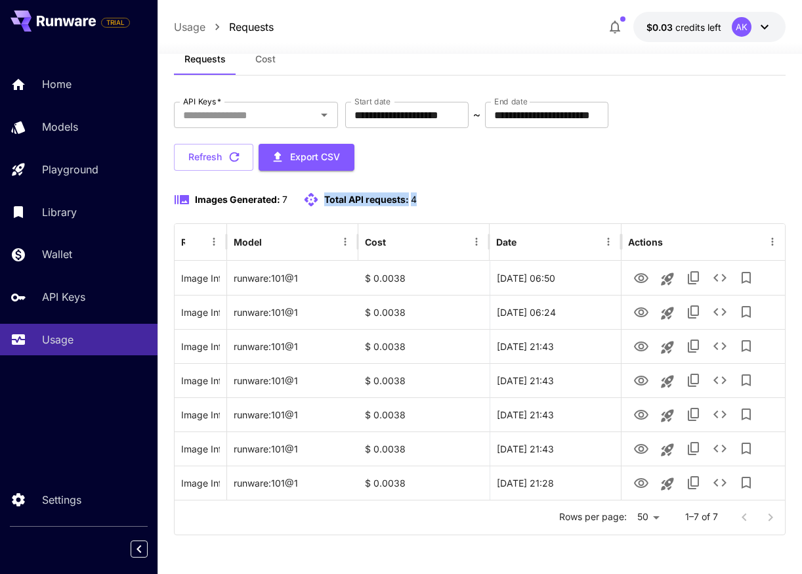
drag, startPoint x: 325, startPoint y: 196, endPoint x: 415, endPoint y: 196, distance: 89.9
click at [415, 196] on p "Total API requests: 4" at bounding box center [370, 199] width 93 height 14
click at [415, 196] on span "4" at bounding box center [414, 199] width 6 height 11
click at [421, 196] on div "Images Generated: 7 Total API requests: 4" at bounding box center [480, 200] width 612 height 16
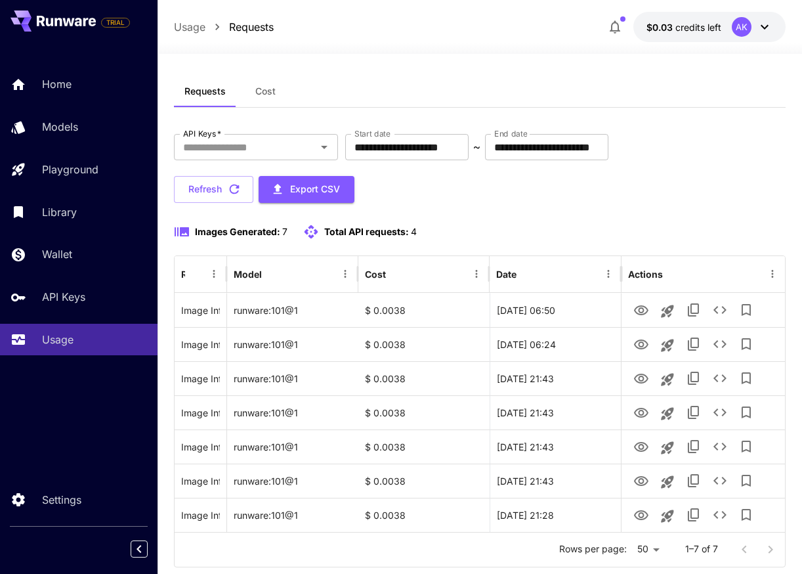
scroll to position [0, 0]
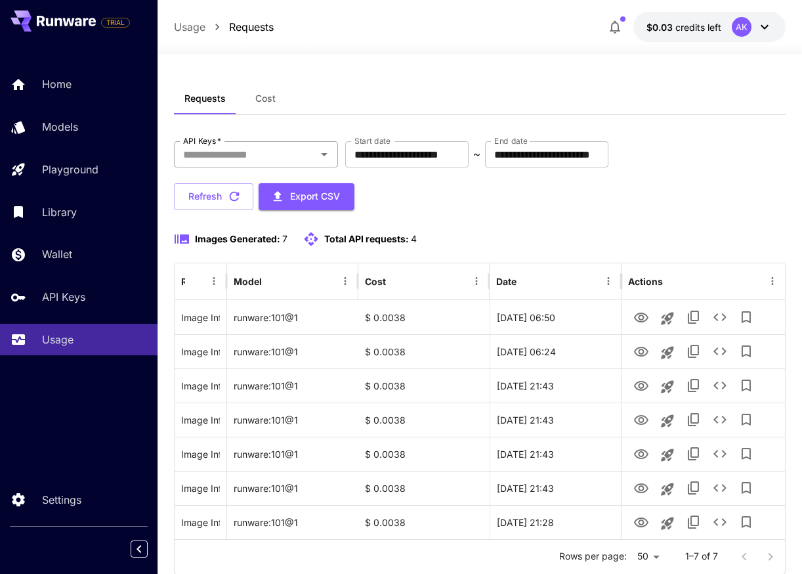
click at [312, 159] on div "API Keys   *" at bounding box center [256, 154] width 164 height 26
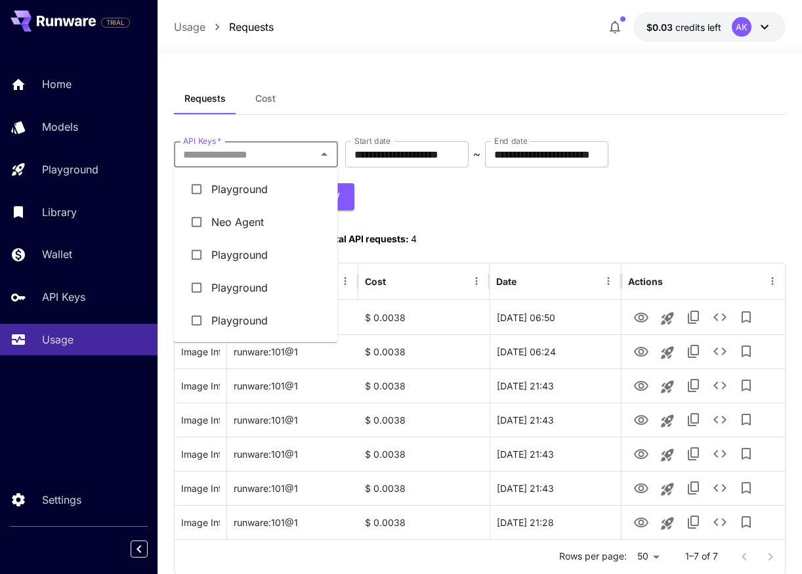
click at [269, 215] on li "Neo Agent" at bounding box center [256, 221] width 164 height 33
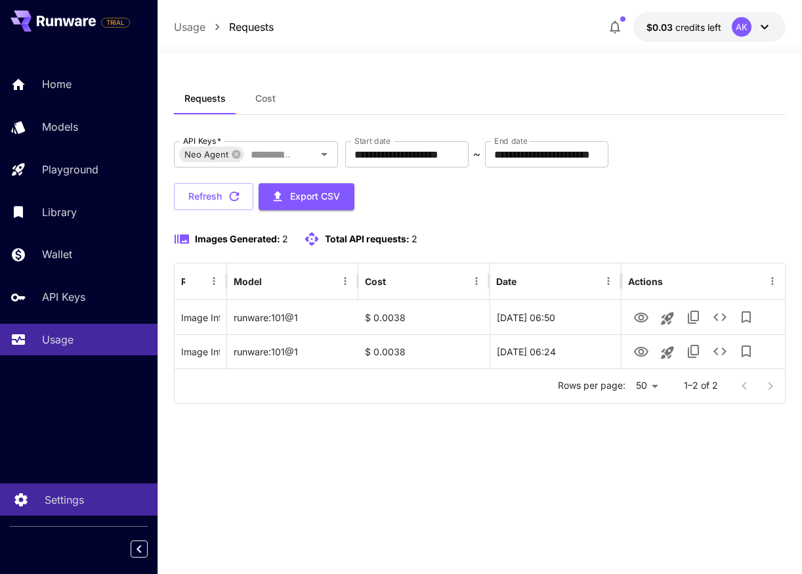
click at [71, 501] on p "Settings" at bounding box center [64, 500] width 39 height 16
